Goal: Task Accomplishment & Management: Use online tool/utility

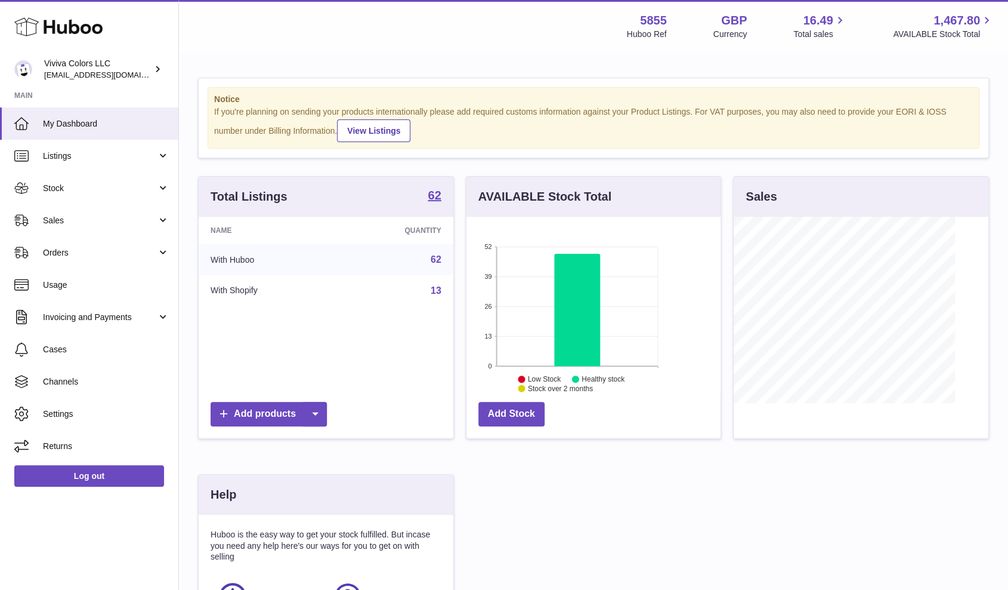
scroll to position [186, 254]
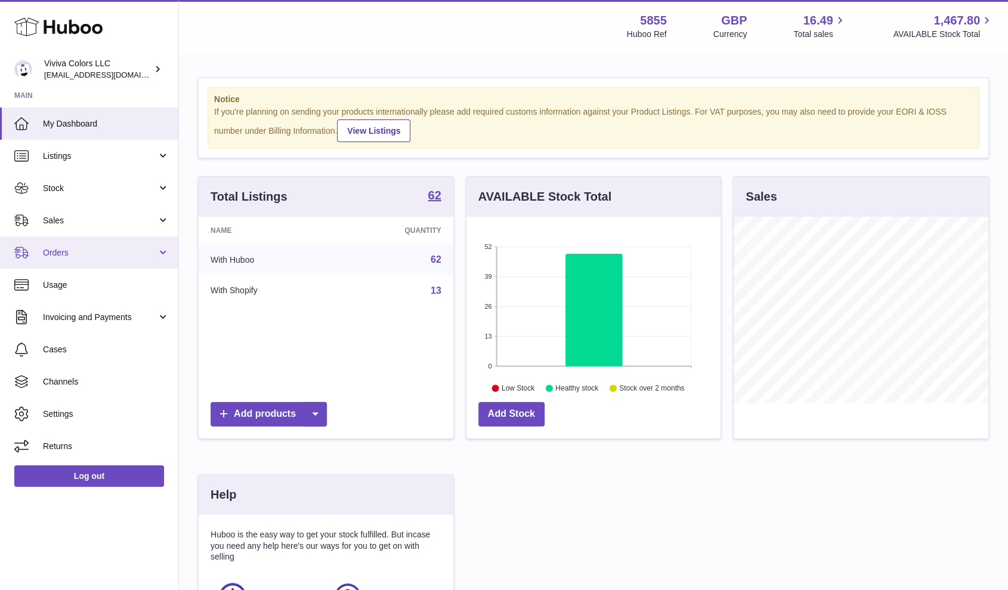
click at [127, 259] on link "Orders" at bounding box center [89, 252] width 178 height 32
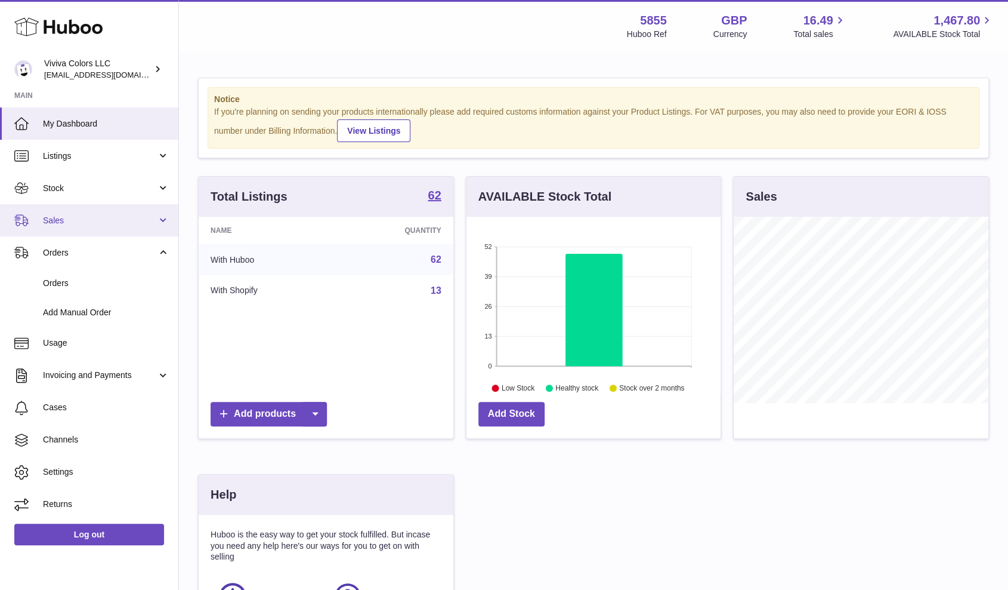
click at [137, 224] on span "Sales" at bounding box center [100, 220] width 114 height 11
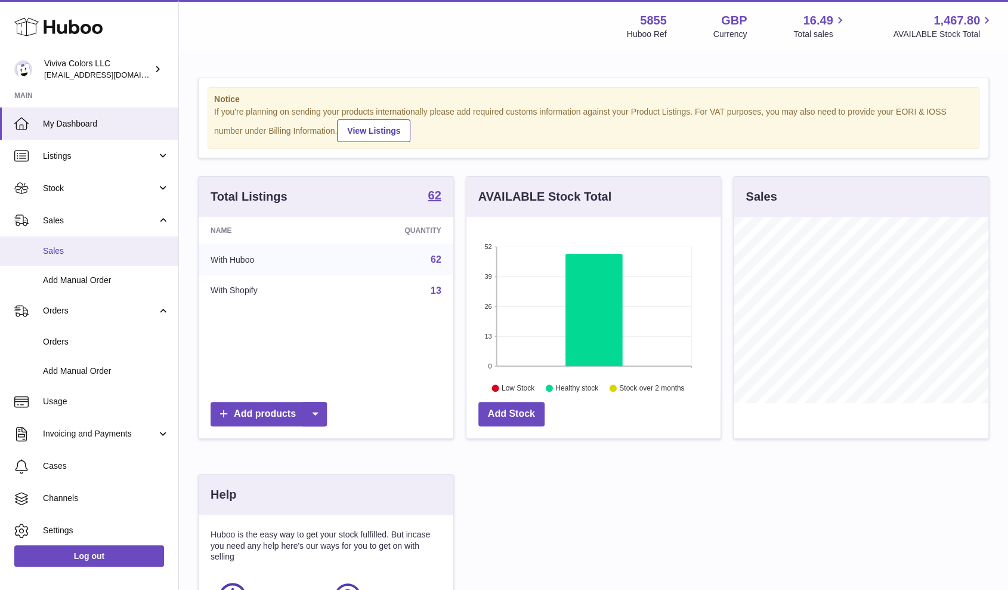
click at [136, 249] on span "Sales" at bounding box center [106, 250] width 127 height 11
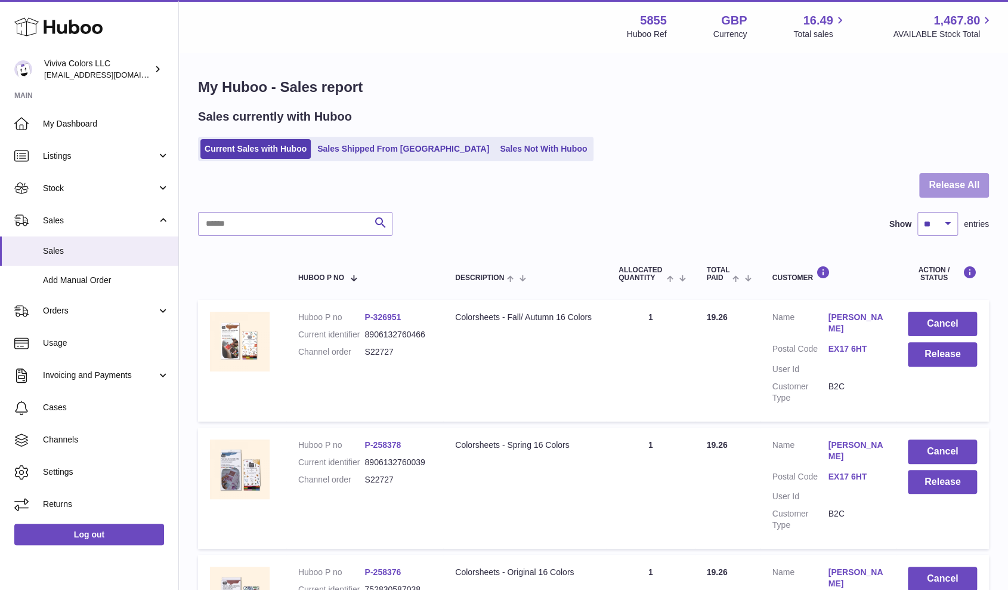
click at [939, 192] on button "Release All" at bounding box center [955, 185] width 70 height 24
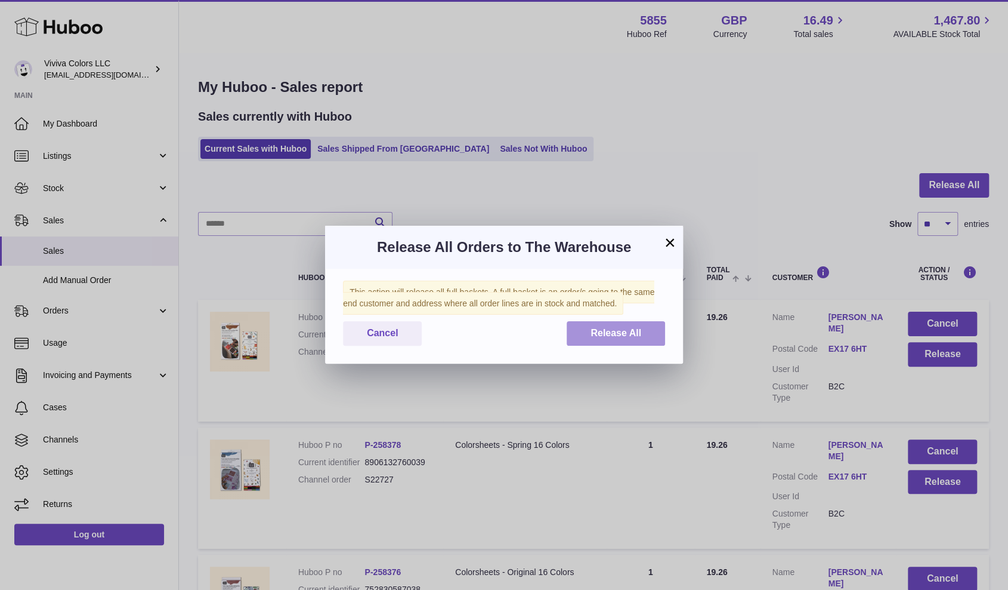
click at [598, 339] on button "Release All" at bounding box center [616, 333] width 98 height 24
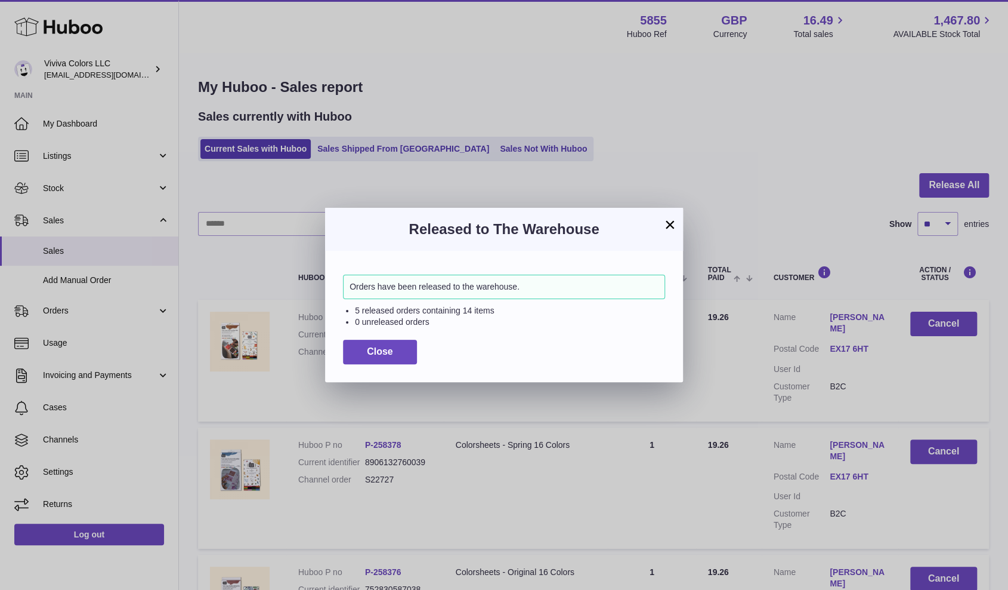
click at [667, 226] on button "×" at bounding box center [670, 224] width 14 height 14
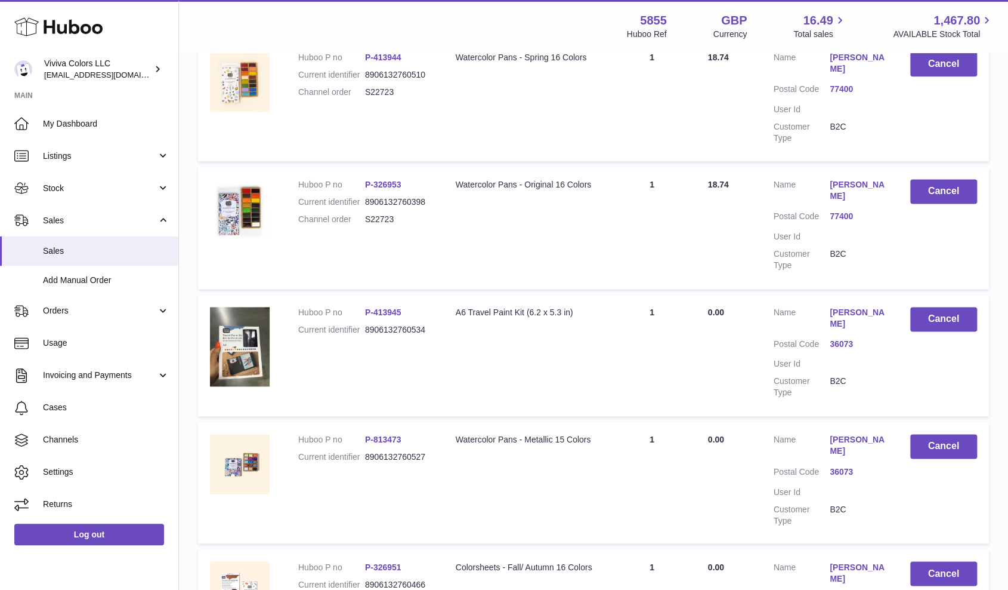
scroll to position [1105, 0]
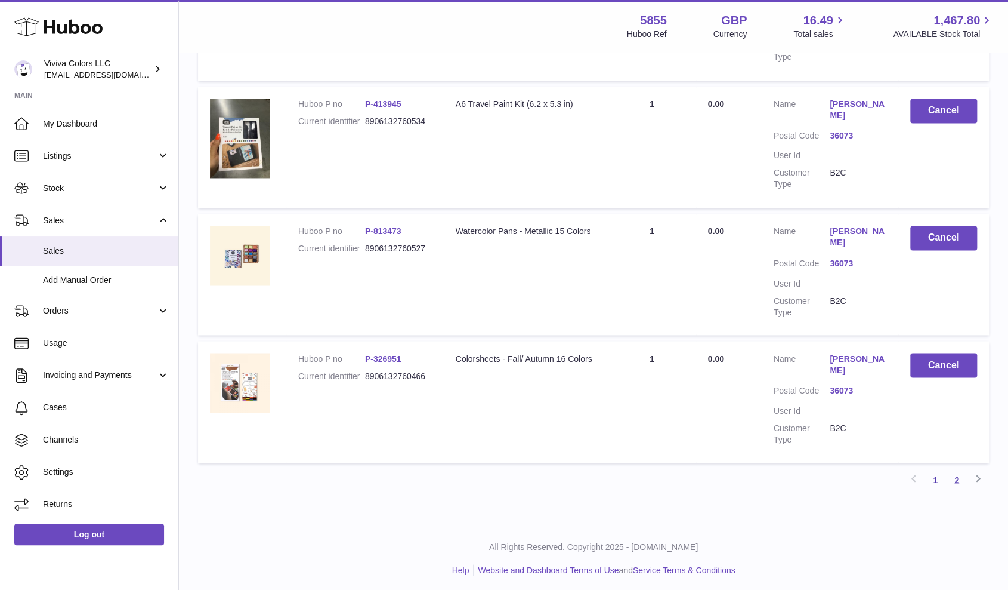
click at [955, 474] on link "2" at bounding box center [956, 478] width 21 height 21
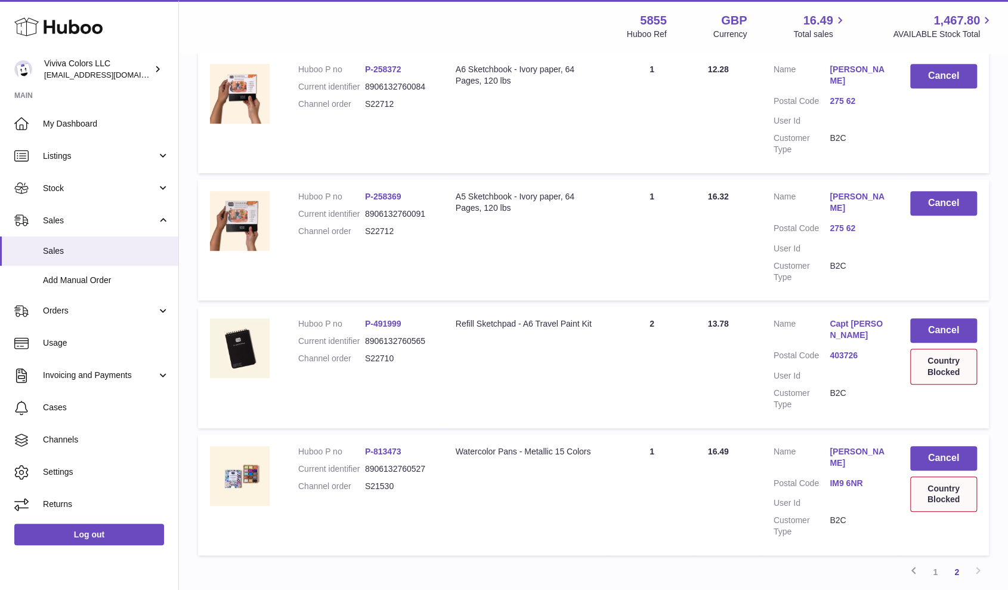
scroll to position [424, 0]
